Goal: Task Accomplishment & Management: Manage account settings

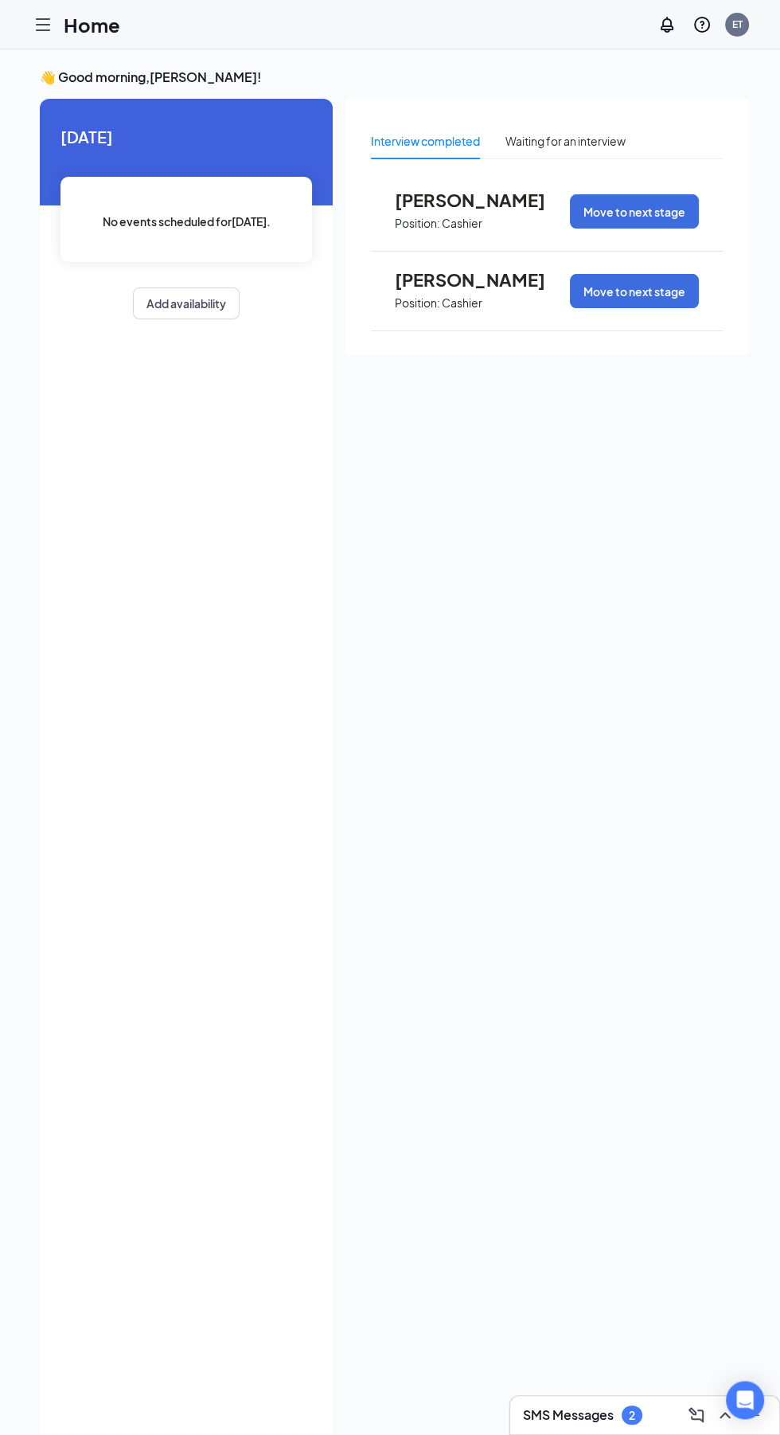
click at [43, 29] on icon "Hamburger" at bounding box center [43, 24] width 13 height 11
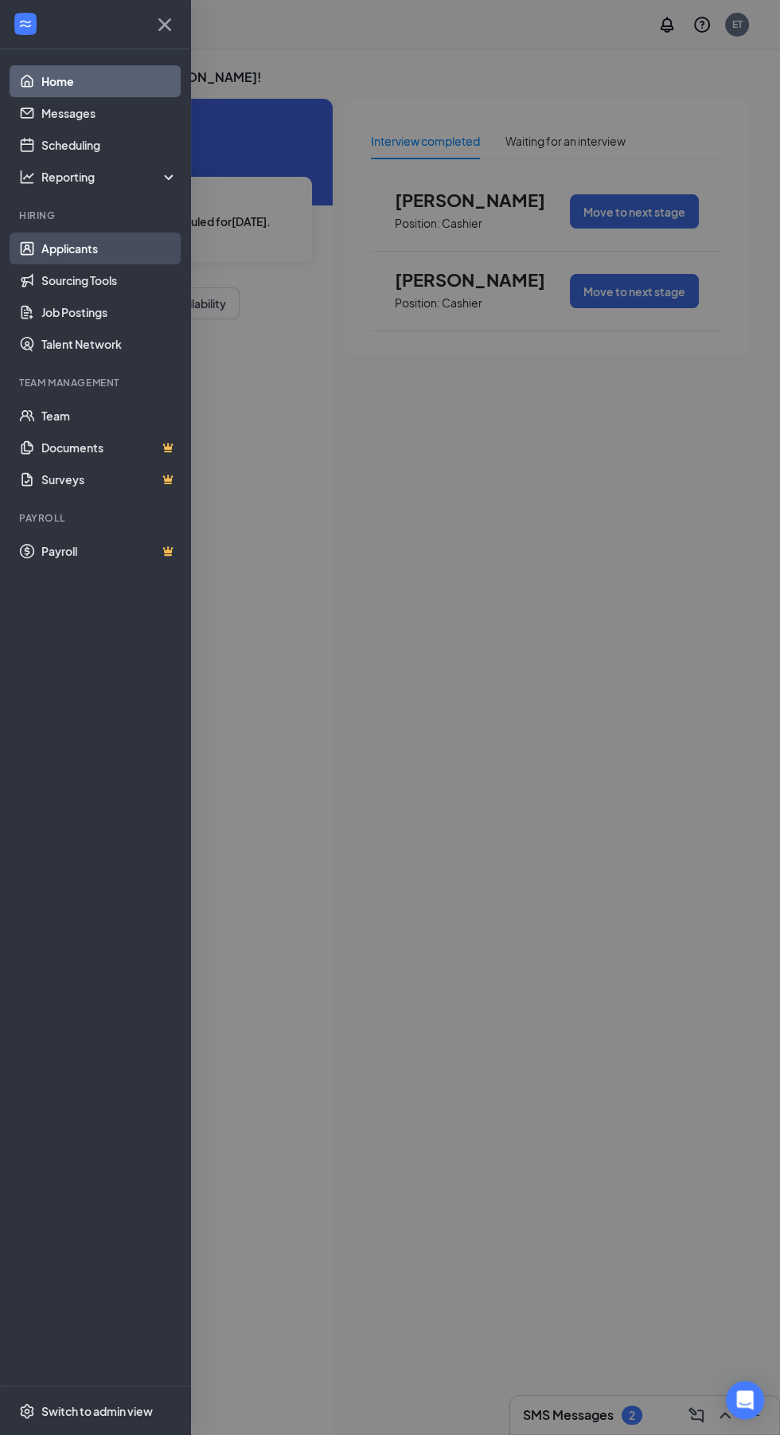
click at [68, 248] on link "Applicants" at bounding box center [109, 248] width 136 height 32
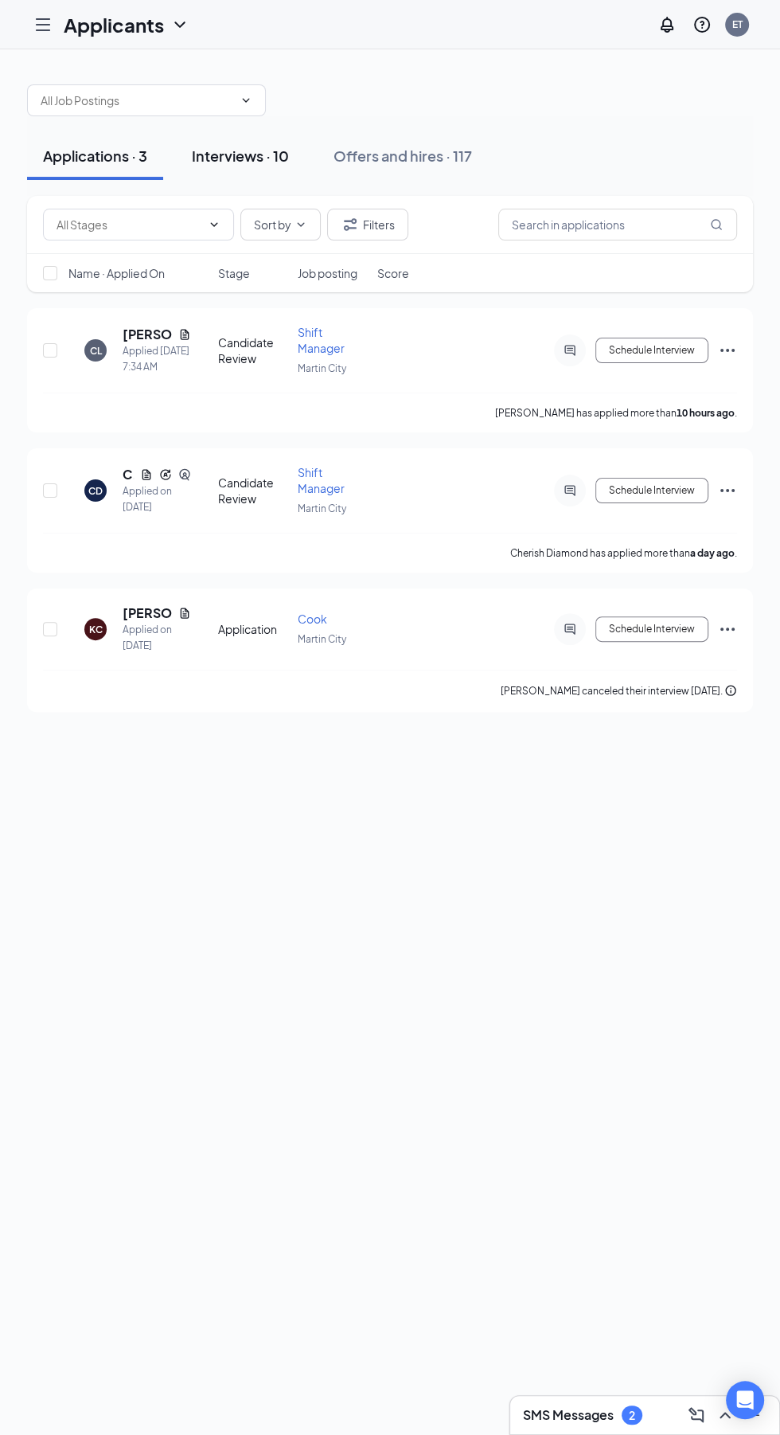
click at [213, 176] on button "Interviews · 10" at bounding box center [240, 156] width 129 height 48
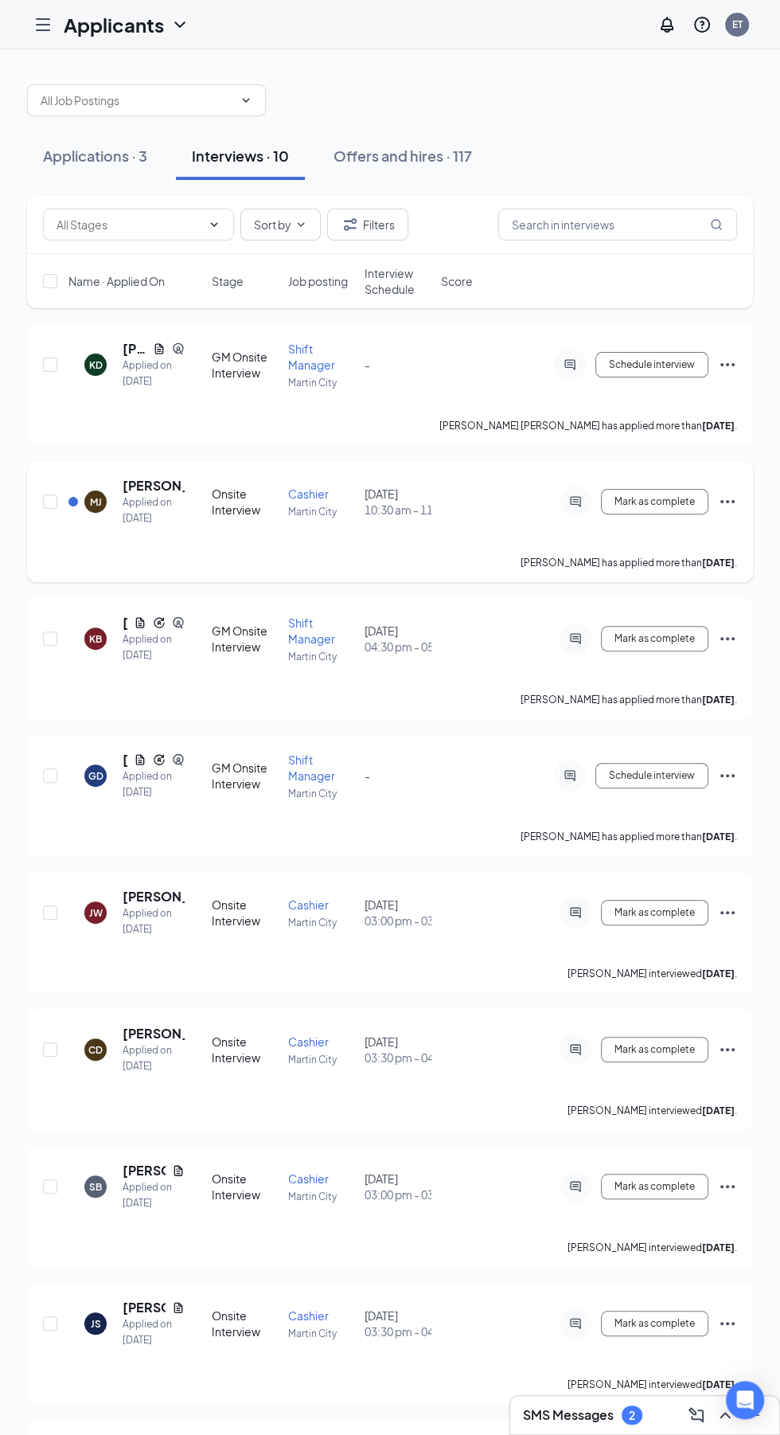
click at [154, 506] on div "Applied on [DATE]" at bounding box center [154, 510] width 62 height 32
click at [139, 513] on div "Applied on [DATE]" at bounding box center [154, 510] width 62 height 32
click at [139, 495] on div "Applied on [DATE]" at bounding box center [154, 510] width 62 height 32
click at [153, 489] on h5 "[PERSON_NAME]" at bounding box center [154, 486] width 62 height 18
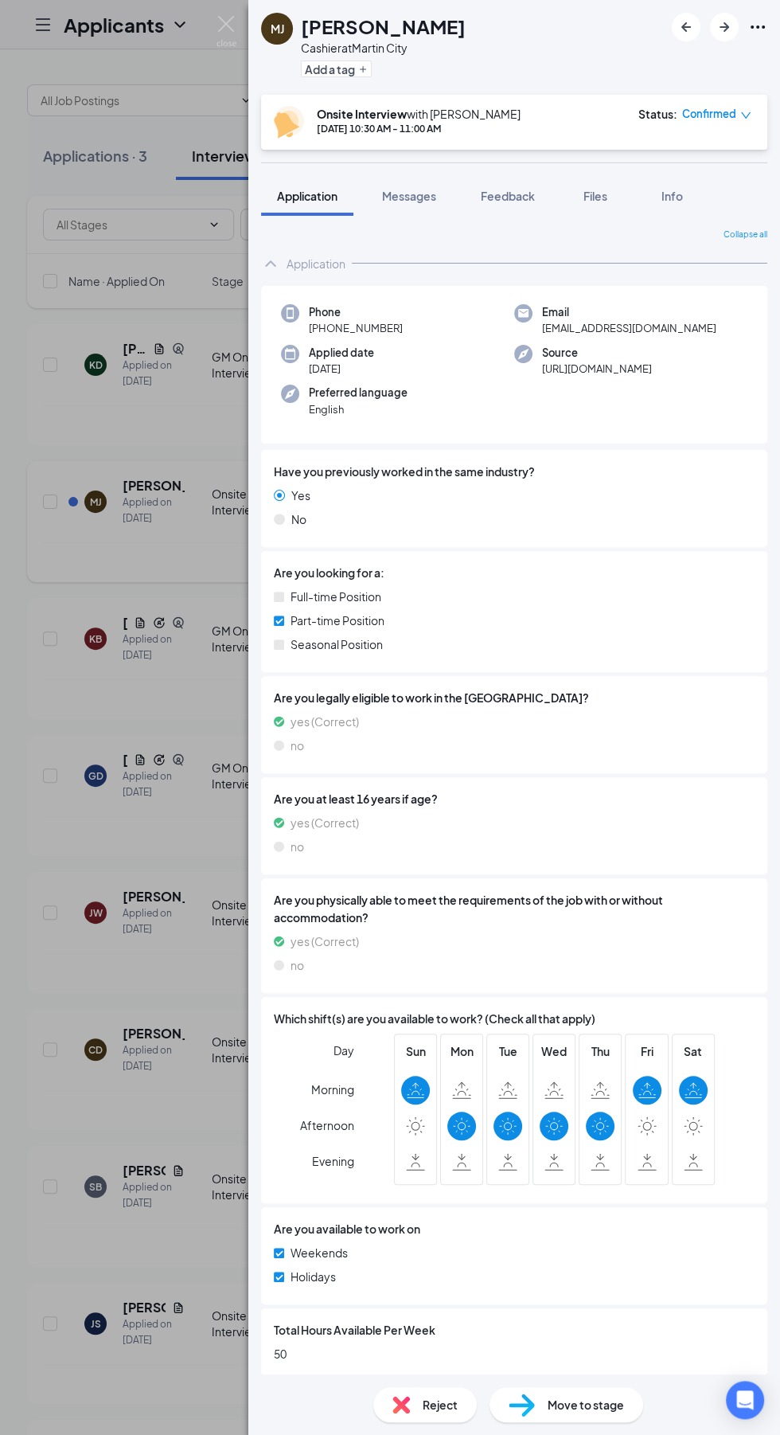
scroll to position [106, 0]
click at [127, 684] on div "[PERSON_NAME] [PERSON_NAME] Cashier at [GEOGRAPHIC_DATA] Add a tag Onsite Inter…" at bounding box center [390, 717] width 780 height 1435
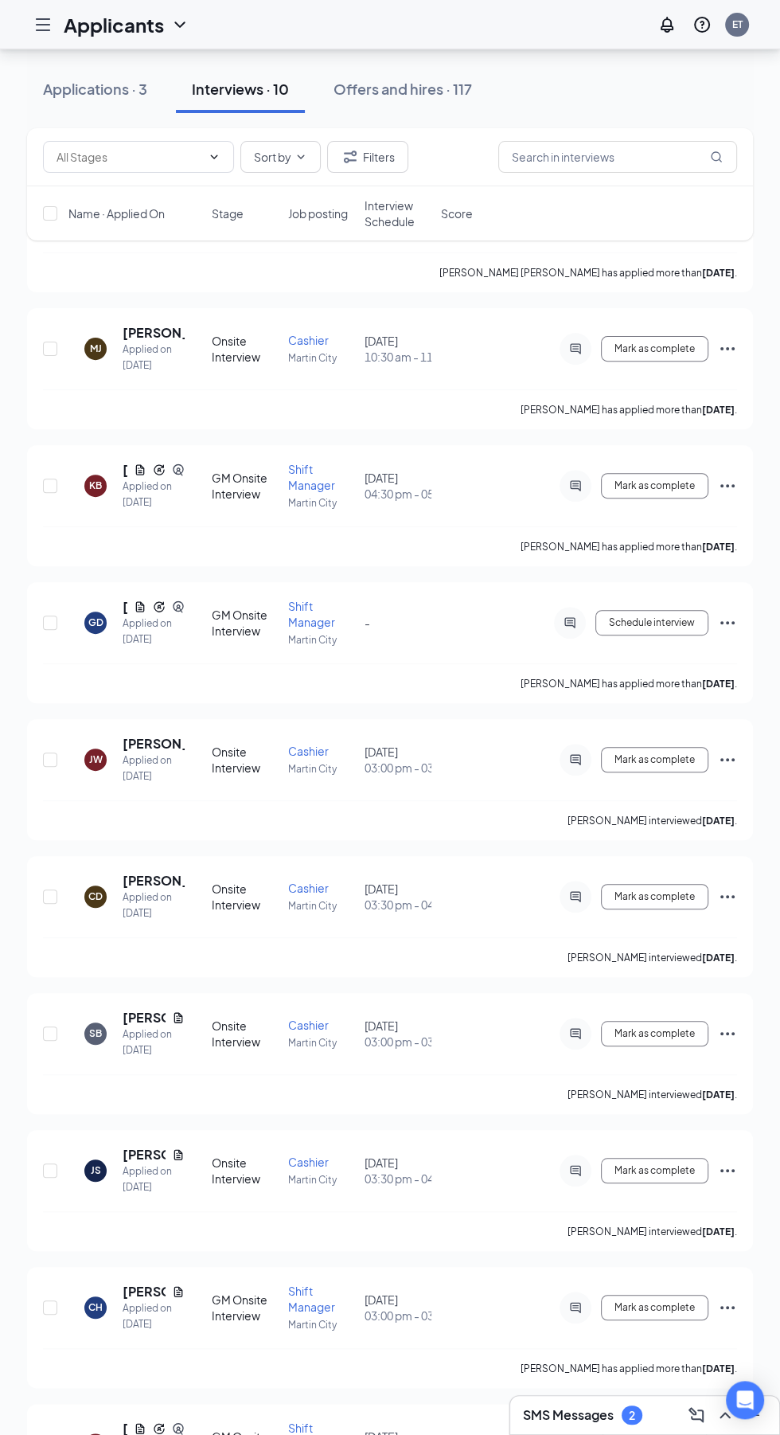
scroll to position [153, 0]
